Goal: Task Accomplishment & Management: Complete application form

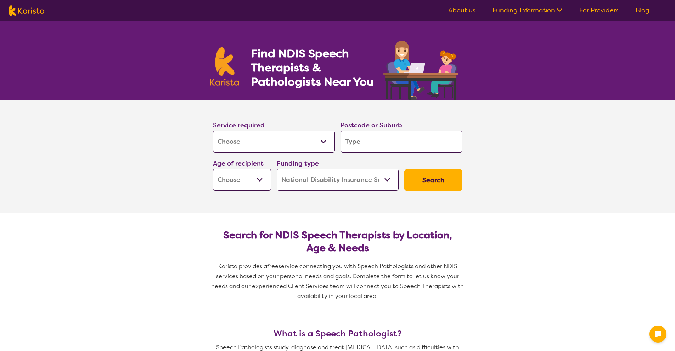
select select "[MEDICAL_DATA]"
select select "NDIS"
select select "[MEDICAL_DATA]"
select select "NDIS"
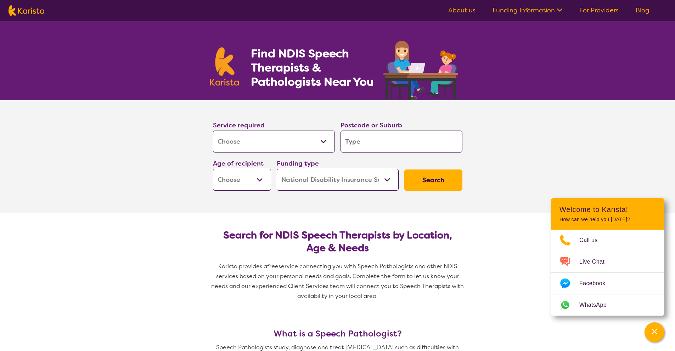
click at [358, 141] on input "search" at bounding box center [401, 142] width 122 height 22
type input "m"
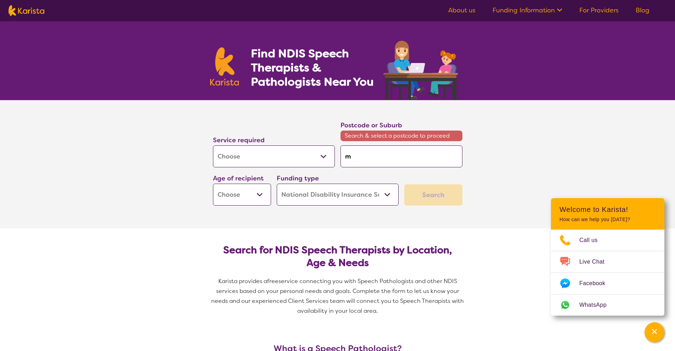
type input "mo"
type input "moo"
type input "moor"
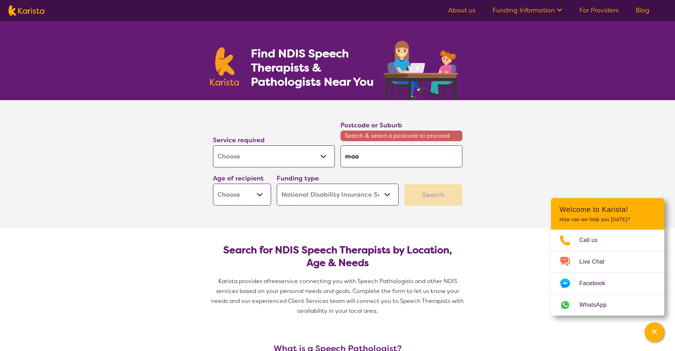
type input "moor"
type input "mooro"
type input "mooroo"
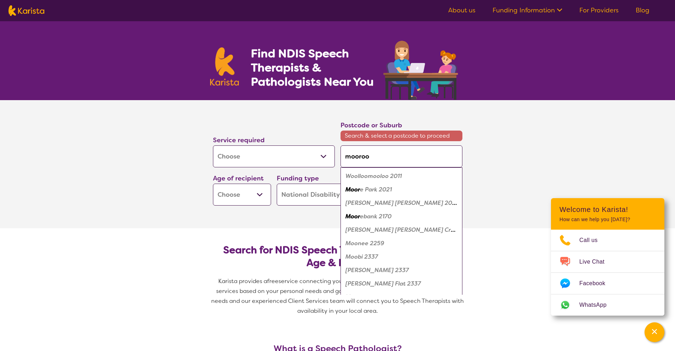
type input "moorook"
type input "moorooka"
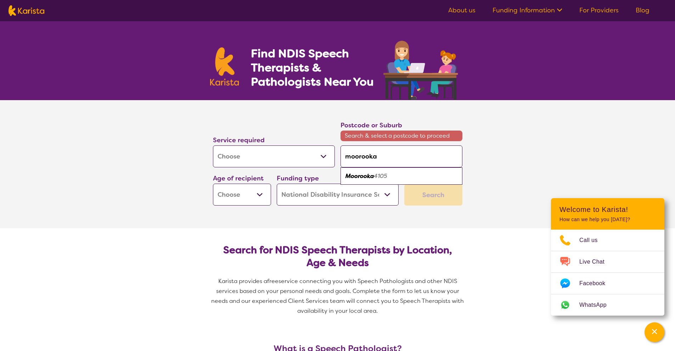
click at [368, 178] on em "Moorooka" at bounding box center [359, 175] width 28 height 7
type input "4105"
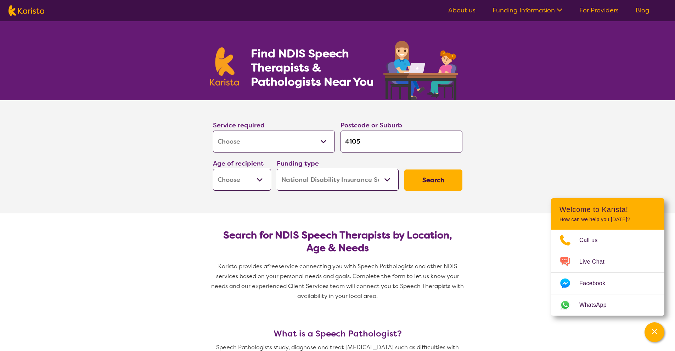
click at [262, 179] on select "Early Childhood - 0 to 9 Child - 10 to 11 Adolescent - 12 to 17 Adult - 18 to 6…" at bounding box center [242, 180] width 58 height 22
select select "AD"
click at [213, 169] on select "Early Childhood - 0 to 9 Child - 10 to 11 Adolescent - 12 to 17 Adult - 18 to 6…" at bounding box center [242, 180] width 58 height 22
select select "AD"
click at [450, 178] on button "Search" at bounding box center [433, 180] width 58 height 21
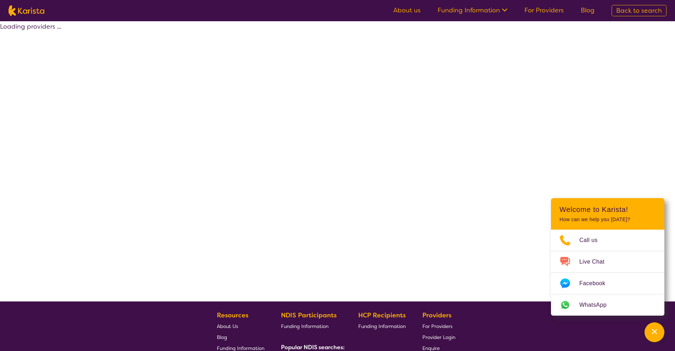
select select "by_score"
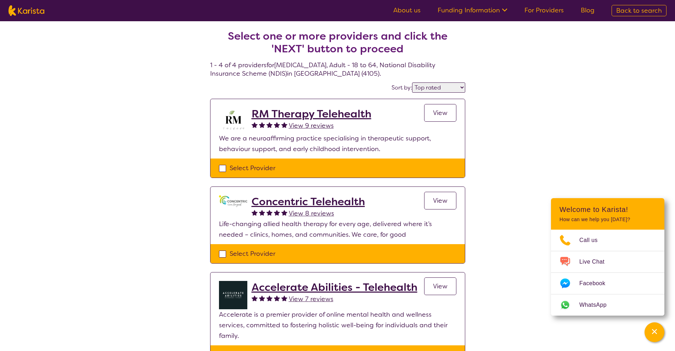
select select "[MEDICAL_DATA]"
select select "AD"
select select "NDIS"
select select "[MEDICAL_DATA]"
select select "AD"
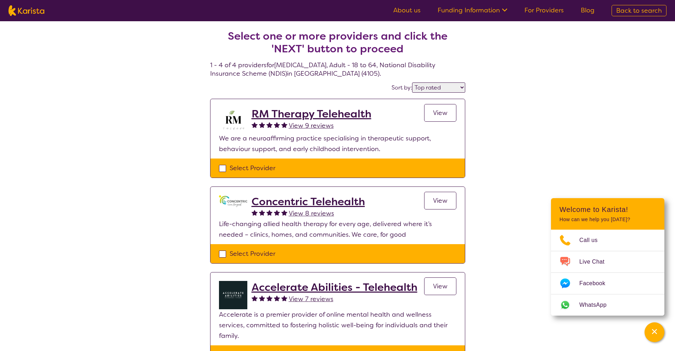
select select "NDIS"
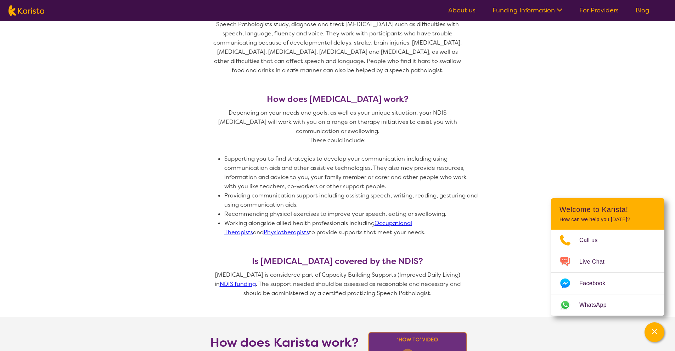
scroll to position [364, 0]
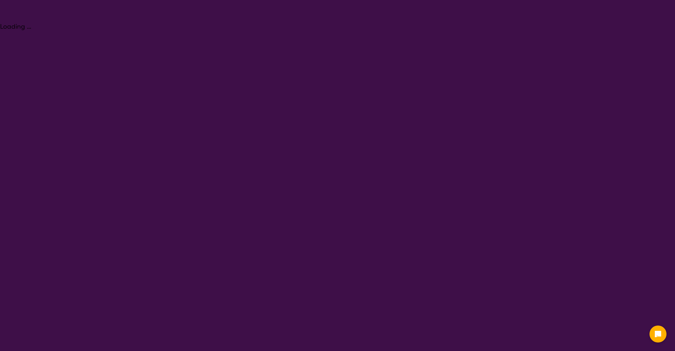
select select "[MEDICAL_DATA]"
select select "AD"
select select "NDIS"
select select "[MEDICAL_DATA]"
select select "AD"
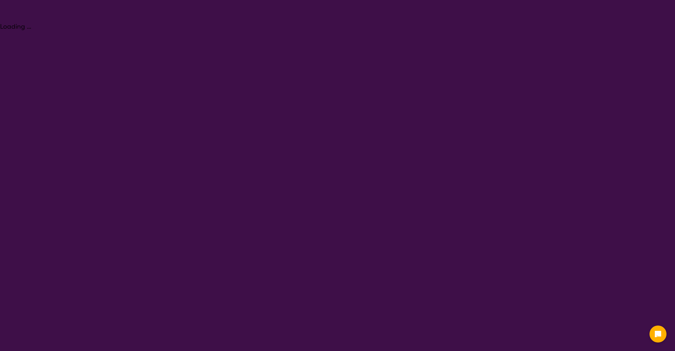
select select "NDIS"
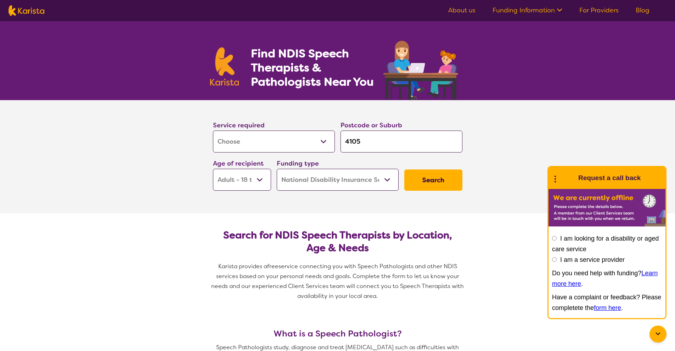
click at [553, 260] on input "I am a service provider" at bounding box center [554, 259] width 5 height 5
radio input "true"
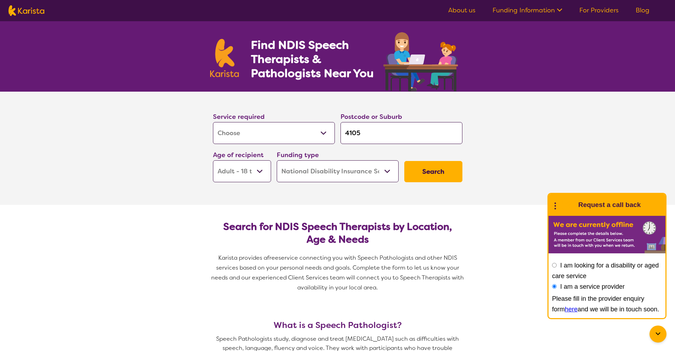
scroll to position [9, 0]
click at [564, 311] on link "here" at bounding box center [570, 309] width 13 height 7
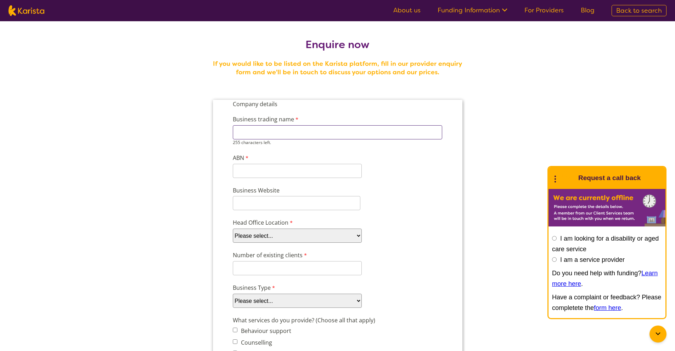
click at [266, 131] on input "Business trading name" at bounding box center [336, 132] width 209 height 14
type input "Goodrose"
click at [306, 172] on div "11 characters left." at bounding box center [296, 171] width 129 height 14
drag, startPoint x: 283, startPoint y: 135, endPoint x: 224, endPoint y: 129, distance: 59.0
